Goal: Information Seeking & Learning: Find specific fact

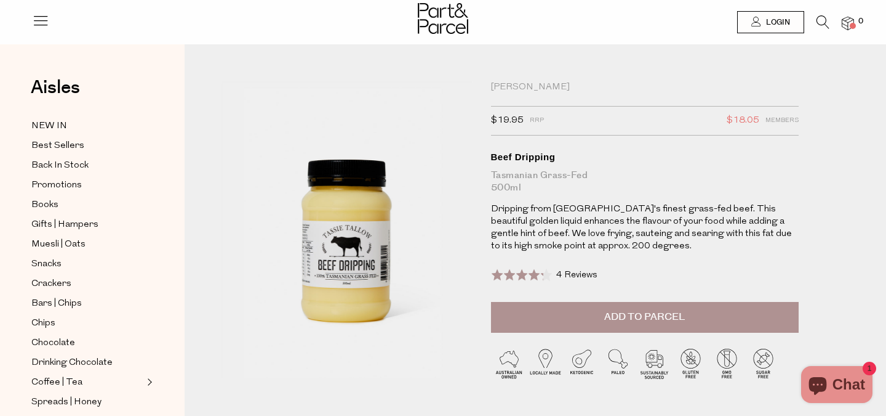
click at [824, 18] on icon at bounding box center [823, 22] width 13 height 14
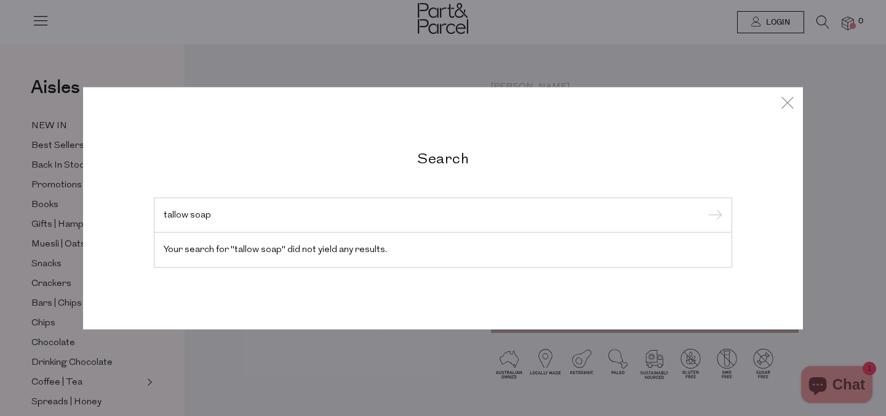
type input "tallow soap"
click at [704, 206] on input "submit" at bounding box center [713, 215] width 18 height 18
